Goal: Task Accomplishment & Management: Complete application form

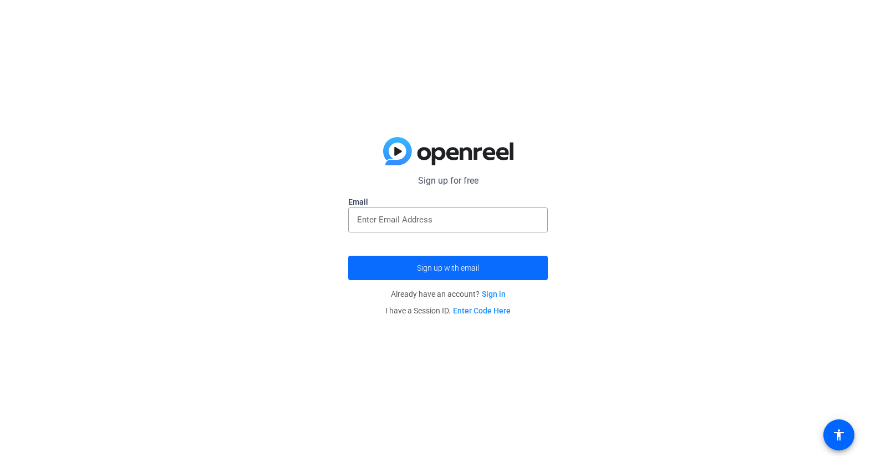
click at [482, 267] on span "submit" at bounding box center [448, 268] width 200 height 27
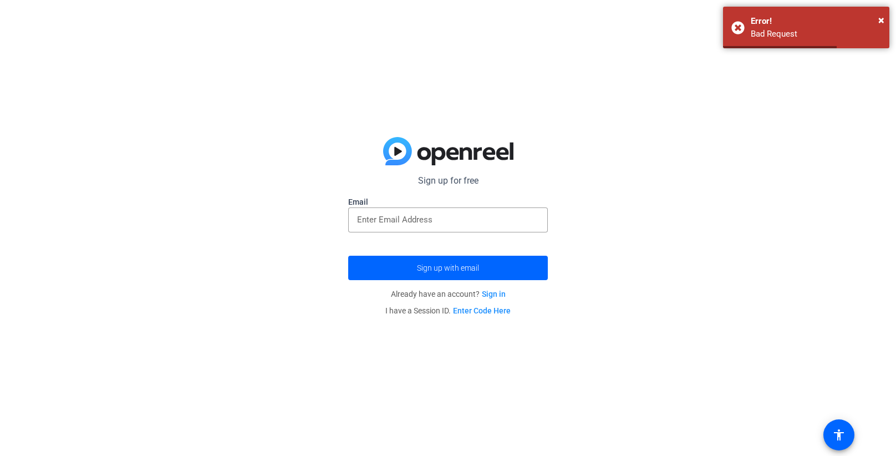
click at [490, 292] on link "Sign in" at bounding box center [494, 294] width 24 height 9
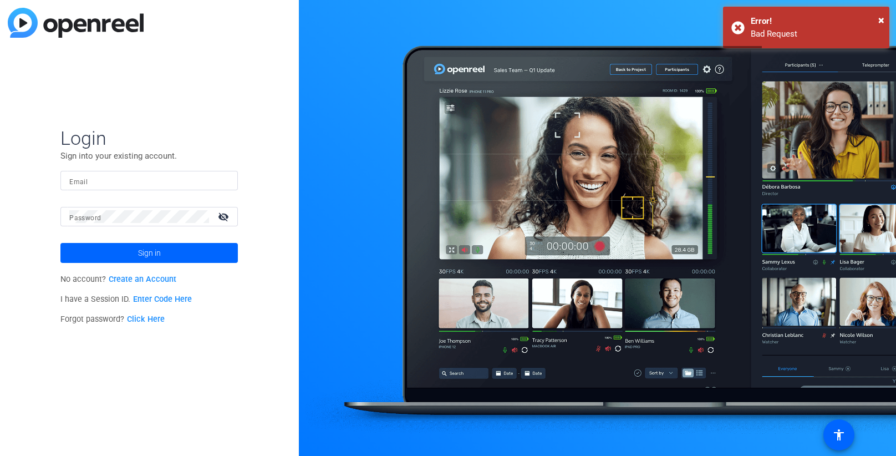
click at [145, 278] on link "Create an Account" at bounding box center [143, 279] width 68 height 9
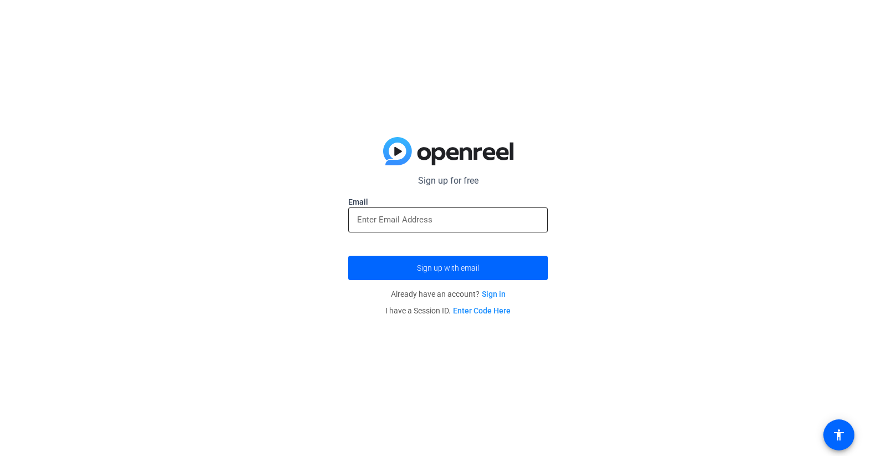
click at [488, 217] on input "email" at bounding box center [448, 219] width 182 height 13
paste input "[EMAIL_ADDRESS][DOMAIN_NAME]"
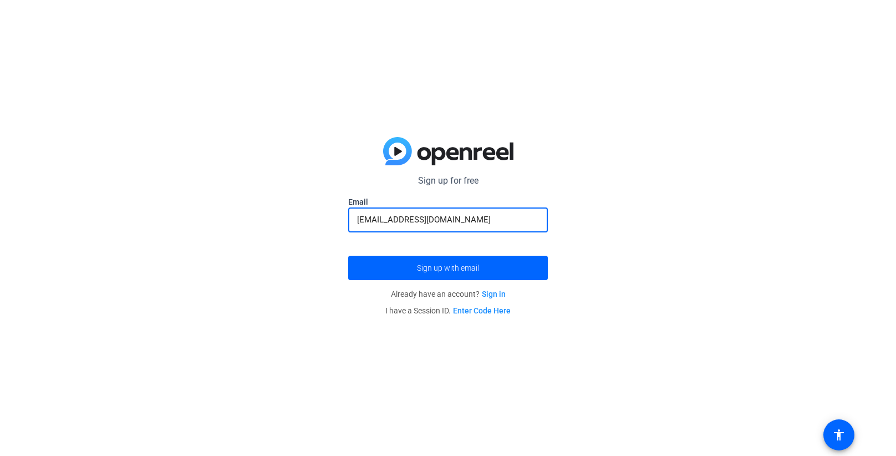
click at [348, 256] on button "Sign up with email" at bounding box center [448, 268] width 200 height 24
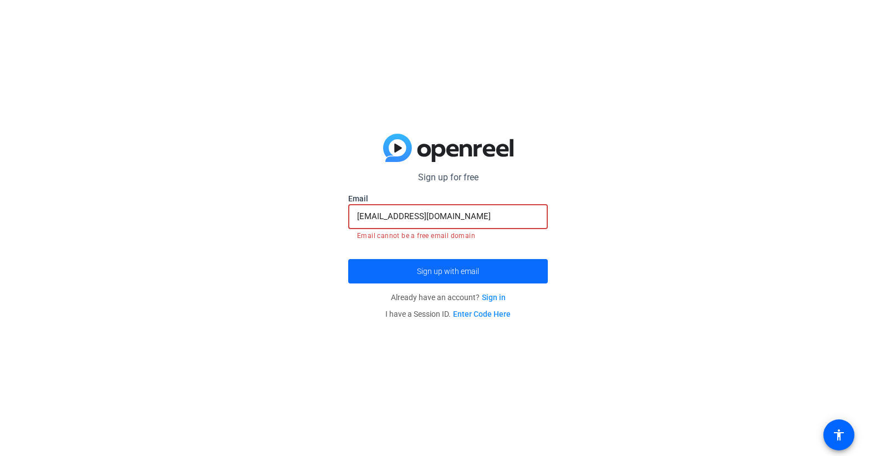
click at [450, 262] on span "submit" at bounding box center [448, 271] width 200 height 27
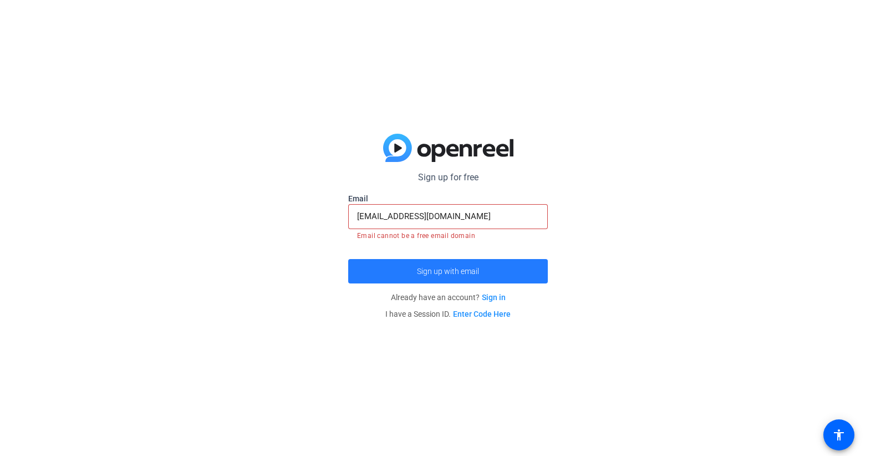
click at [450, 262] on span "submit" at bounding box center [448, 271] width 200 height 27
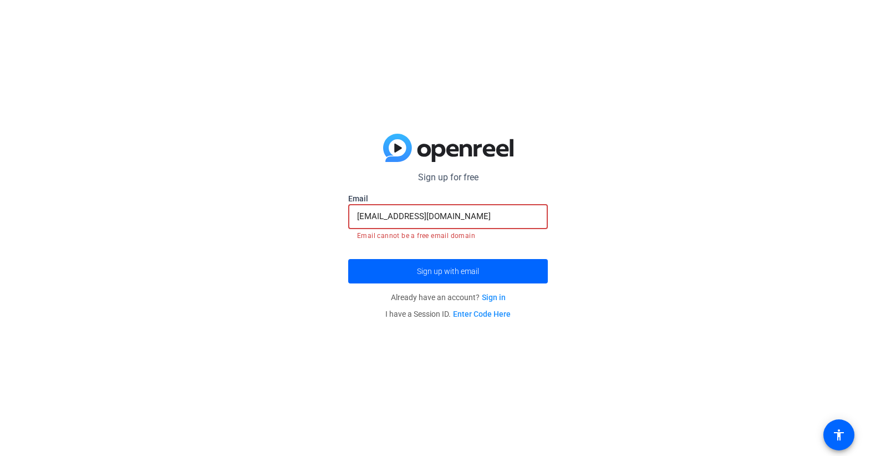
drag, startPoint x: 417, startPoint y: 215, endPoint x: 470, endPoint y: 220, distance: 52.9
click at [470, 220] on input "[EMAIL_ADDRESS][DOMAIN_NAME]" at bounding box center [448, 216] width 182 height 13
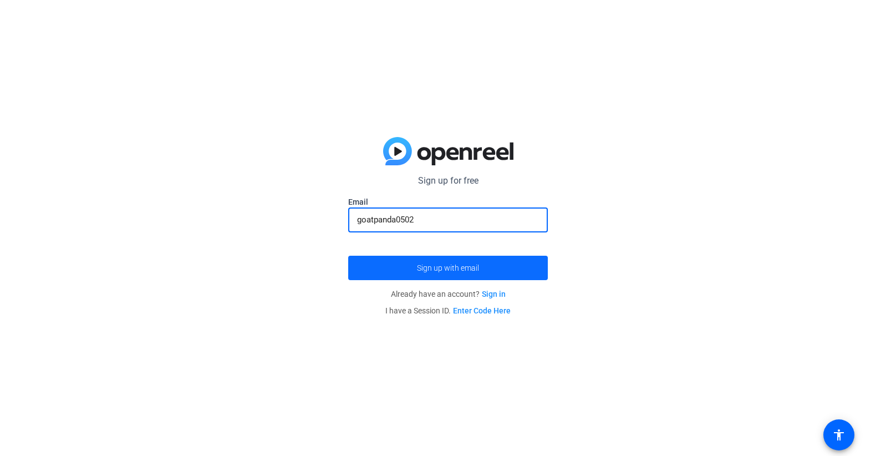
click at [513, 272] on span "submit" at bounding box center [448, 268] width 200 height 27
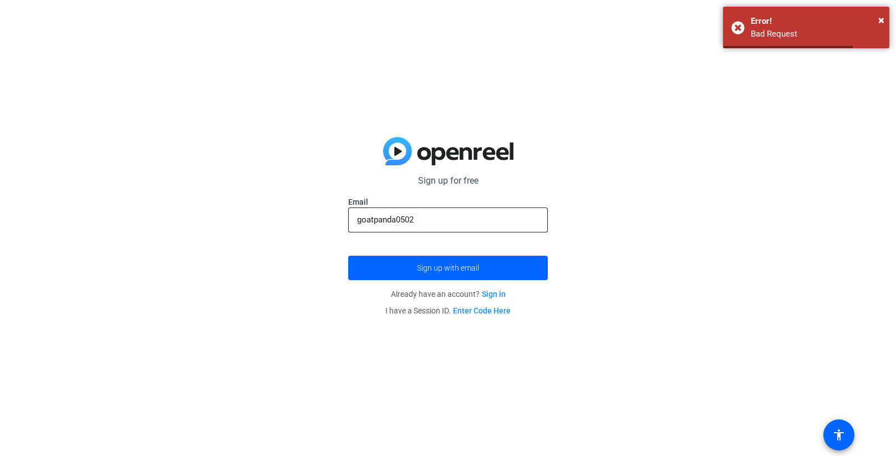
click at [463, 221] on input "goatpanda0502" at bounding box center [448, 219] width 182 height 13
type input "[DOMAIN_NAME]"
click at [348, 256] on button "Sign up with email" at bounding box center [448, 268] width 200 height 24
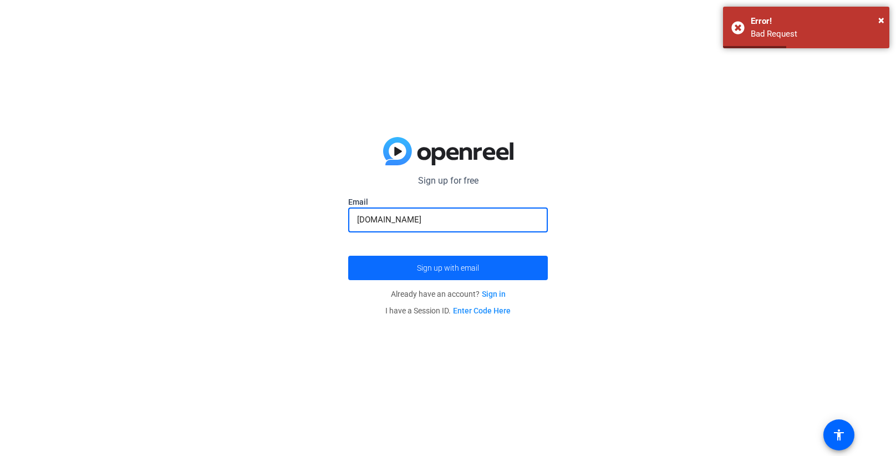
click at [499, 269] on span "submit" at bounding box center [448, 268] width 200 height 27
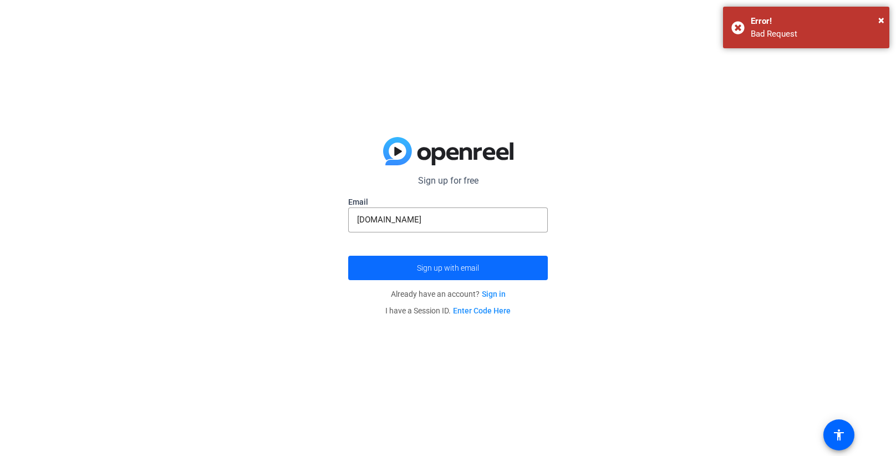
click at [414, 267] on span "submit" at bounding box center [448, 268] width 200 height 27
